Goal: Find specific page/section: Find specific page/section

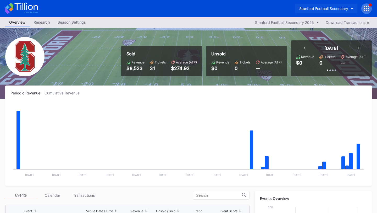
click at [342, 10] on div "Stanford Football Secondary" at bounding box center [323, 8] width 49 height 4
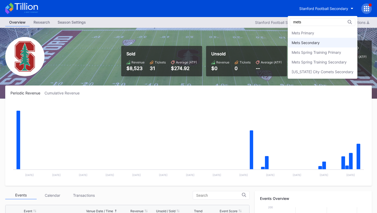
type input "mets"
click at [330, 47] on div "Mets Secondary" at bounding box center [323, 43] width 70 height 10
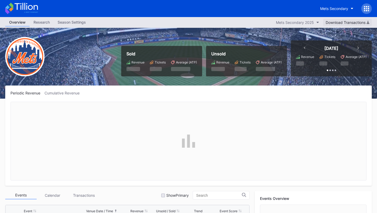
scroll to position [1174, 0]
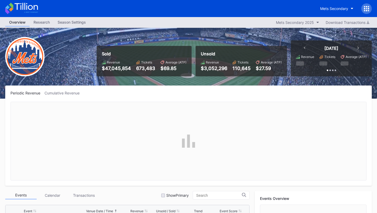
click at [368, 7] on icon at bounding box center [366, 8] width 5 height 5
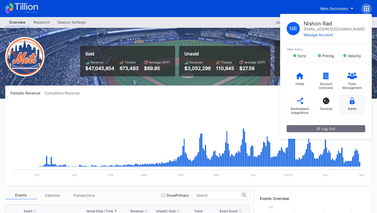
click at [352, 101] on icon at bounding box center [352, 100] width 5 height 7
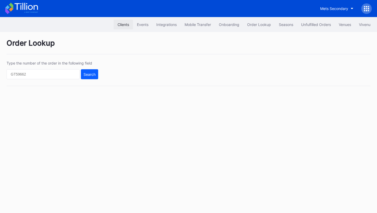
click at [124, 26] on div "Clients" at bounding box center [124, 24] width 12 height 4
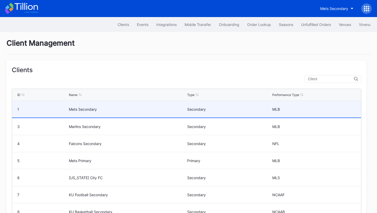
click at [93, 109] on div "Mets Secondary" at bounding box center [127, 109] width 117 height 4
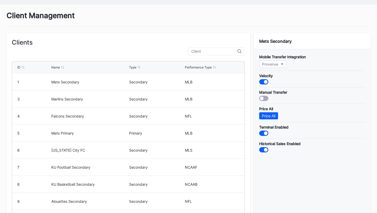
scroll to position [27, 0]
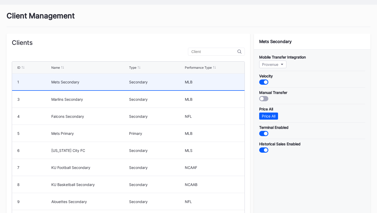
click at [112, 84] on div "Mets Secondary" at bounding box center [89, 82] width 76 height 4
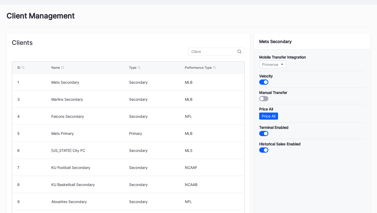
scroll to position [0, 0]
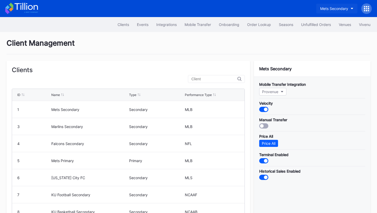
click at [344, 6] on button "Mets Secondary" at bounding box center [336, 9] width 41 height 10
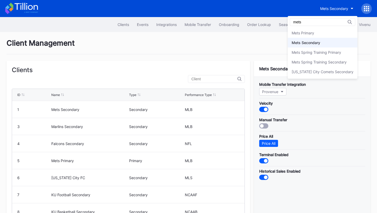
type input "mets"
click at [337, 43] on div "Mets Secondary" at bounding box center [323, 43] width 70 height 10
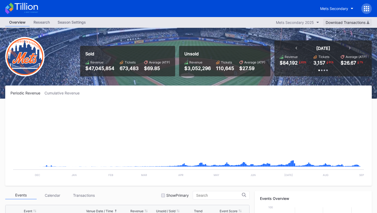
scroll to position [1174, 0]
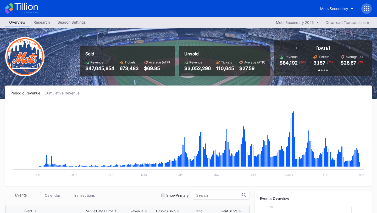
click at [368, 7] on icon at bounding box center [366, 8] width 5 height 5
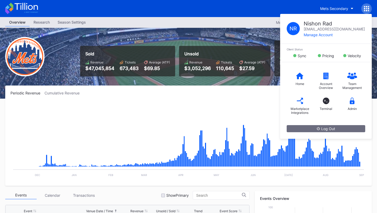
click at [368, 7] on icon at bounding box center [366, 8] width 5 height 5
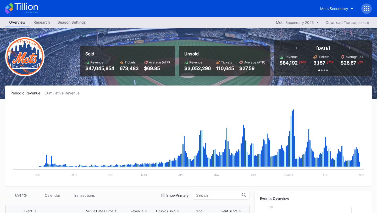
click at [369, 8] on icon at bounding box center [366, 8] width 5 height 5
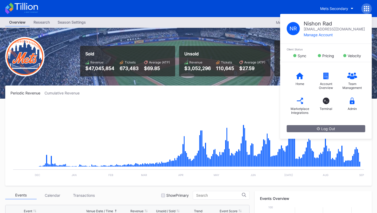
click at [253, 101] on div "Periodic Revenue Cumulative Revenue Created with Highcharts 11.2.0 Chart title …" at bounding box center [188, 135] width 367 height 100
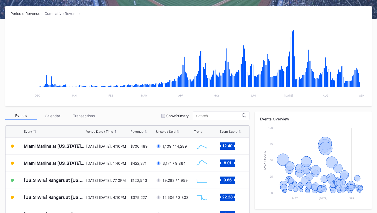
scroll to position [0, 0]
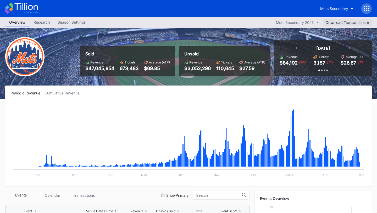
click at [359, 23] on div "Download Transactions" at bounding box center [347, 22] width 43 height 4
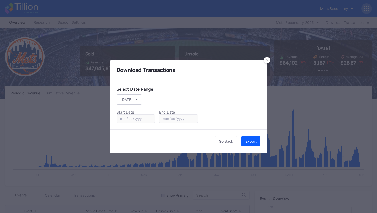
click at [263, 60] on div "Download Transactions" at bounding box center [188, 70] width 157 height 20
click at [268, 60] on div at bounding box center [267, 60] width 6 height 6
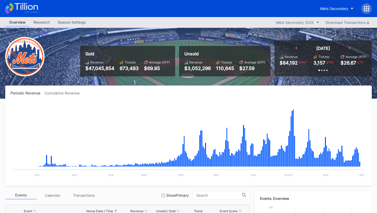
click at [368, 9] on icon at bounding box center [366, 8] width 5 height 5
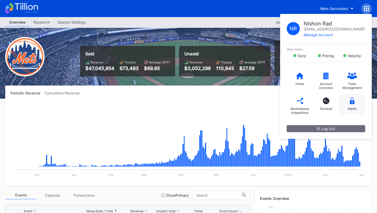
click at [352, 102] on icon at bounding box center [352, 100] width 5 height 7
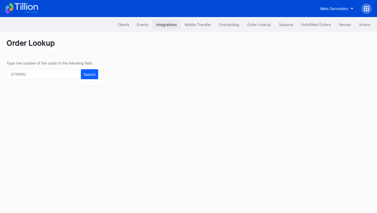
click at [169, 24] on div "Integrations" at bounding box center [166, 24] width 20 height 4
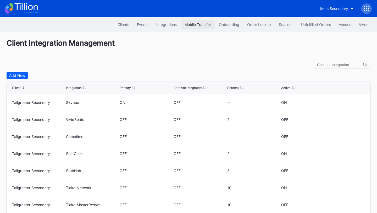
click at [185, 26] on div "Mobile Transfer" at bounding box center [198, 24] width 26 height 4
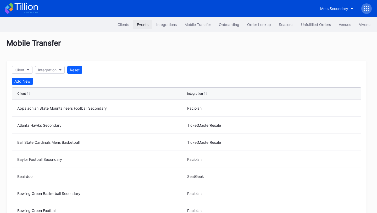
click at [137, 23] on div "Events" at bounding box center [143, 24] width 12 height 4
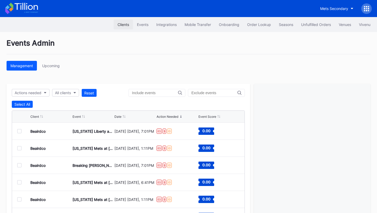
click at [123, 24] on div "Clients" at bounding box center [124, 24] width 12 height 4
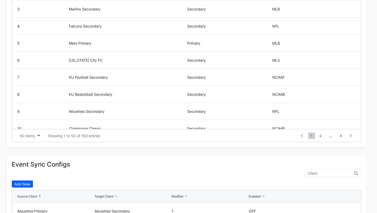
scroll to position [46, 0]
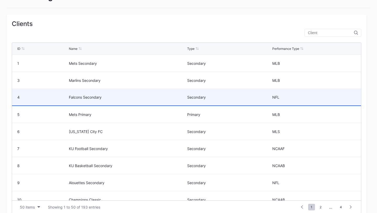
click at [166, 101] on div "Falcons Secondary" at bounding box center [127, 97] width 117 height 16
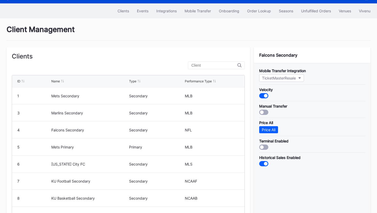
scroll to position [0, 0]
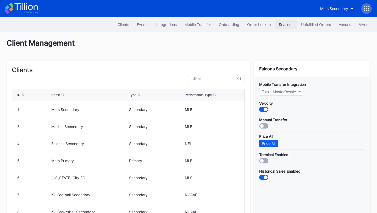
click at [280, 25] on div "Seasons" at bounding box center [286, 24] width 14 height 4
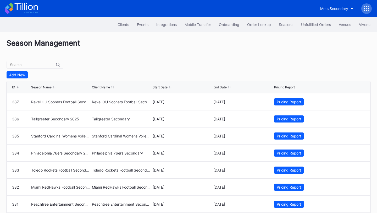
scroll to position [19, 0]
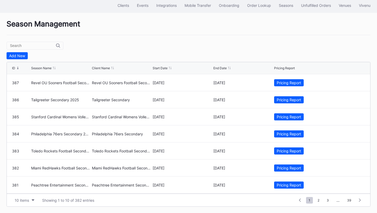
click at [23, 48] on div at bounding box center [35, 46] width 57 height 8
click at [28, 45] on input "text" at bounding box center [33, 45] width 46 height 4
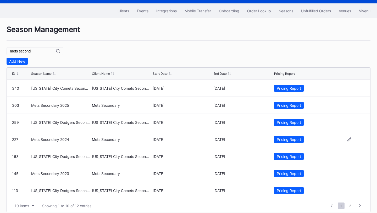
scroll to position [16, 0]
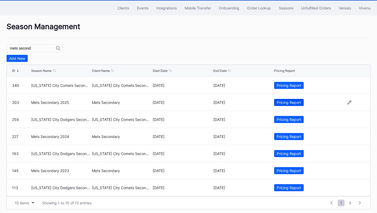
type input "mets second"
click at [298, 102] on div "Pricing Report" at bounding box center [289, 102] width 24 height 4
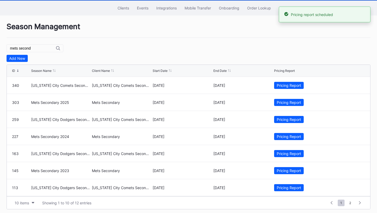
scroll to position [0, 0]
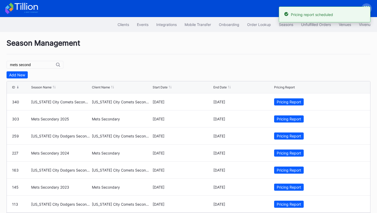
click at [26, 5] on icon at bounding box center [25, 6] width 23 height 7
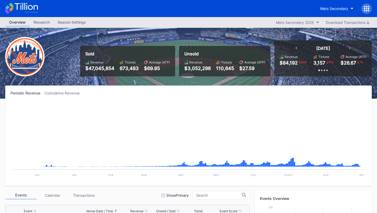
scroll to position [1174, 0]
